Goal: Information Seeking & Learning: Find specific fact

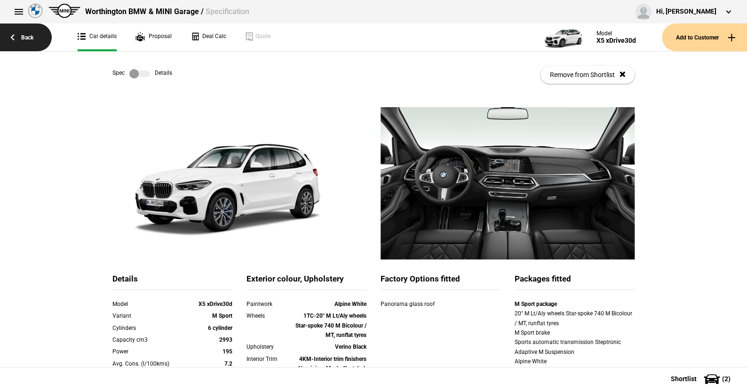
click at [30, 33] on link "Back" at bounding box center [26, 38] width 52 height 28
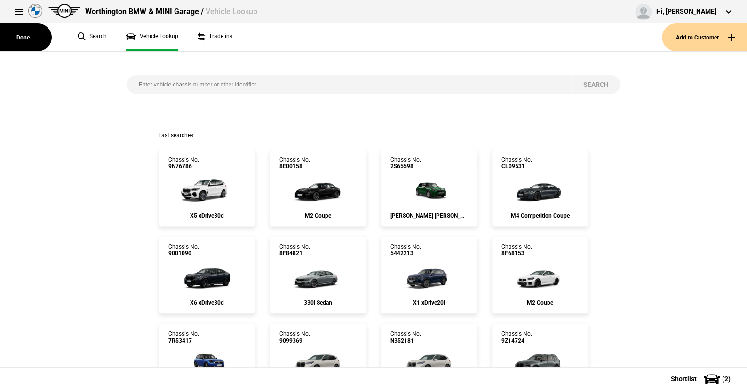
click at [130, 83] on input "search" at bounding box center [349, 84] width 444 height 19
paste input "[US_VEHICLE_IDENTIFICATION_NUMBER]"
type input "[US_VEHICLE_IDENTIFICATION_NUMBER]"
click at [589, 82] on button "Search" at bounding box center [595, 84] width 49 height 19
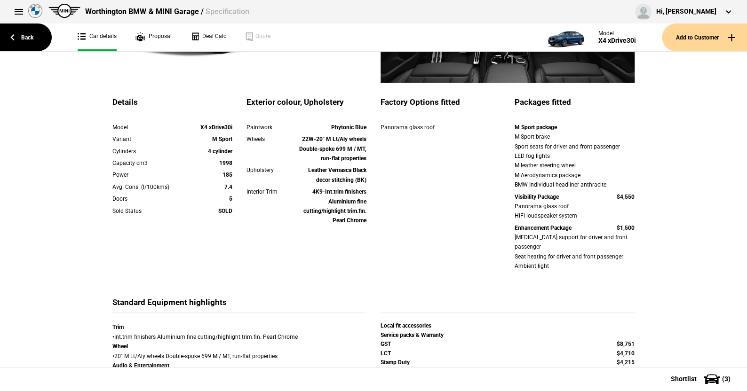
scroll to position [235, 0]
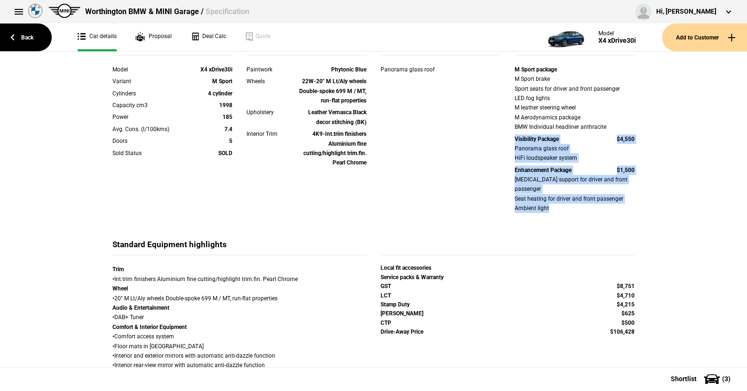
drag, startPoint x: 501, startPoint y: 140, endPoint x: 650, endPoint y: 203, distance: 161.2
click at [650, 203] on div "Details Model X4 xDrive30i Variant M Sport Cylinders 4 cylinder Capacity cm3 19…" at bounding box center [373, 302] width 747 height 859
copy div "Visibility Package $4,550 Panorama glass roof HiFi loudspeaker system Enhanceme…"
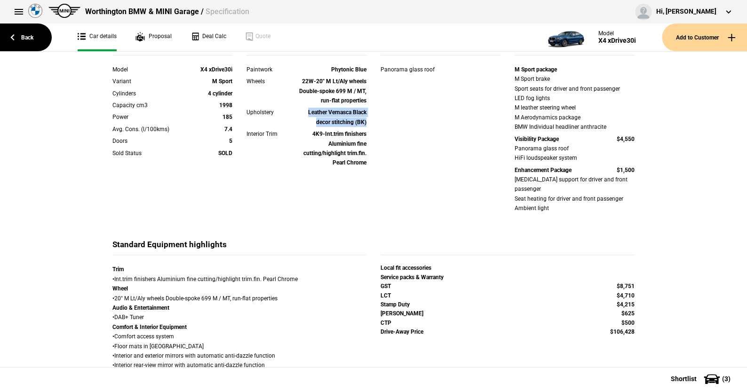
drag, startPoint x: 300, startPoint y: 112, endPoint x: 367, endPoint y: 121, distance: 67.8
click at [367, 121] on div "Upholstery Leather Vernasca Black decor stitching (BK)" at bounding box center [306, 119] width 134 height 22
copy strong "Leather Vernasca Black decor stitching (BK)"
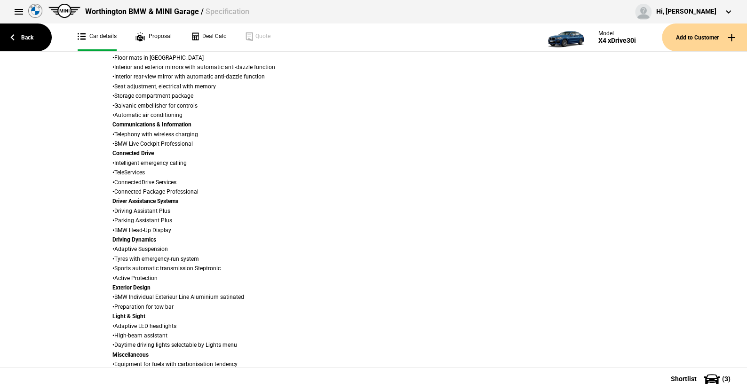
scroll to position [564, 0]
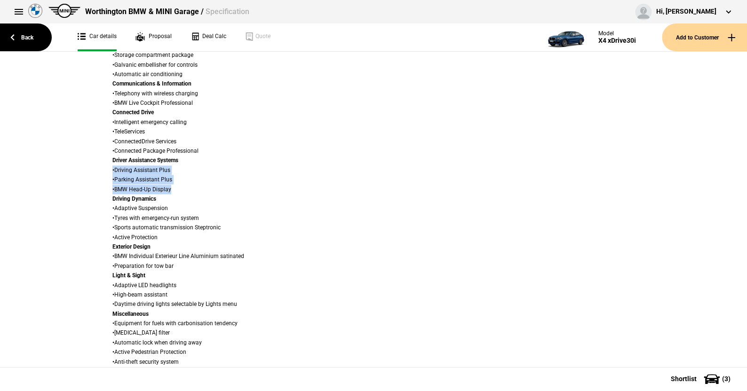
drag, startPoint x: 170, startPoint y: 178, endPoint x: 106, endPoint y: 163, distance: 65.2
click at [106, 163] on div "Trim • Int.trim finishers Aluminium fine cutting/highlight trim.fin. Pearl Chro…" at bounding box center [239, 156] width 268 height 443
copy div "• Driving Assistant Plus • Parking Assistant Plus • BMW Head-Up Display"
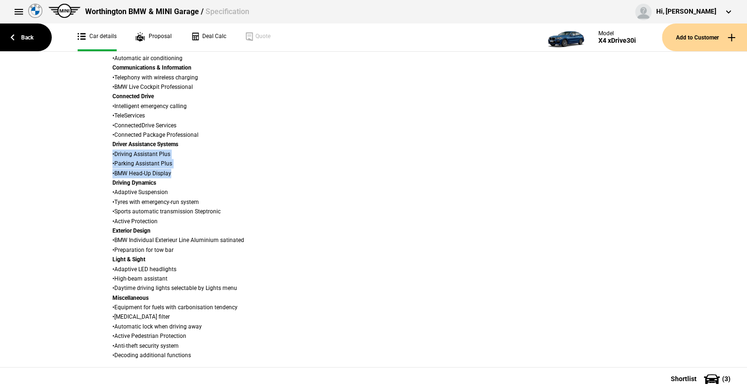
scroll to position [589, 0]
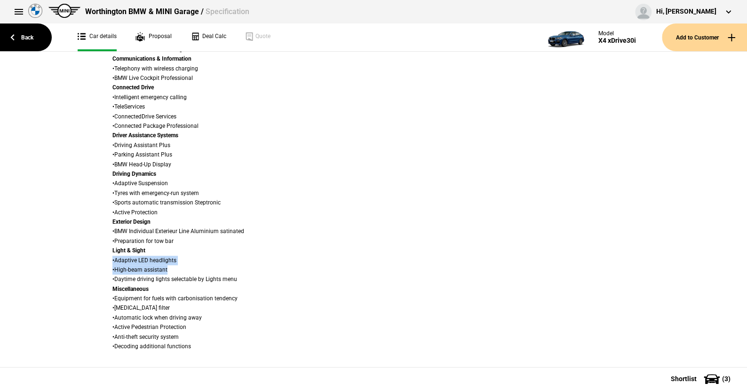
drag, startPoint x: 164, startPoint y: 260, endPoint x: 110, endPoint y: 251, distance: 55.3
click at [112, 251] on div "Trim • Int.trim finishers Aluminium fine cutting/highlight trim.fin. Pearl Chro…" at bounding box center [239, 130] width 254 height 441
copy div "• Adaptive LED headlights • High-beam assistant"
